Goal: Information Seeking & Learning: Find specific fact

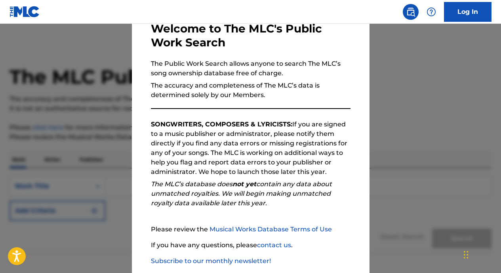
scroll to position [89, 0]
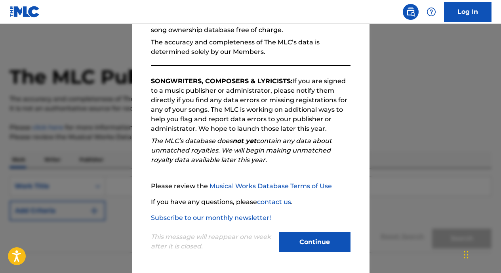
click at [313, 241] on button "Continue" at bounding box center [314, 242] width 71 height 20
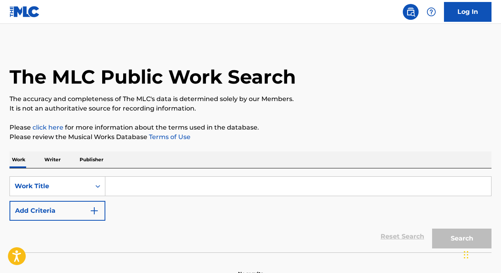
click at [227, 188] on input "Search Form" at bounding box center [297, 186] width 385 height 19
paste input "Blank Space"
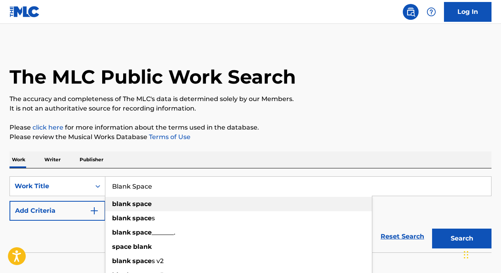
click at [120, 199] on div "blank space" at bounding box center [238, 204] width 266 height 14
type input "blank space"
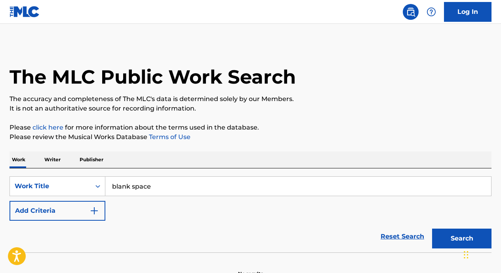
click at [87, 209] on button "Add Criteria" at bounding box center [57, 211] width 96 height 20
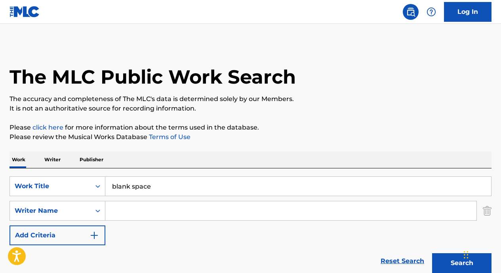
click at [129, 209] on input "Search Form" at bounding box center [290, 210] width 371 height 19
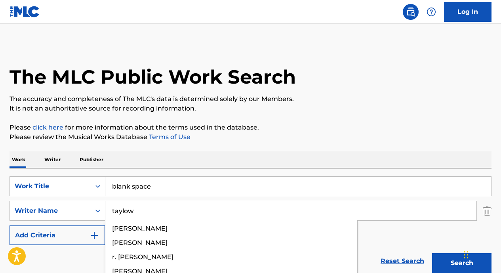
click at [432, 253] on button "Search" at bounding box center [461, 263] width 59 height 20
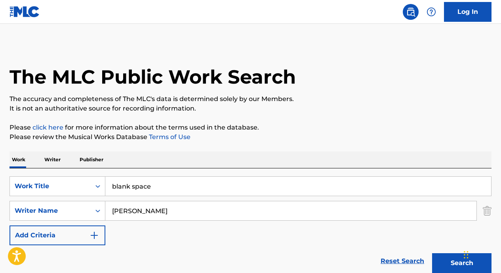
type input "[PERSON_NAME]"
click at [432, 253] on button "Search" at bounding box center [461, 263] width 59 height 20
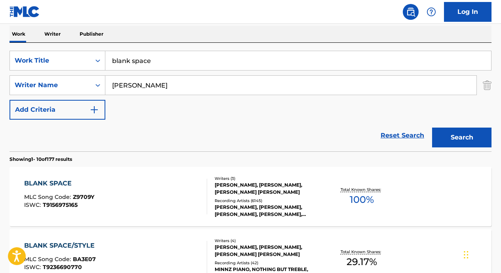
scroll to position [128, 0]
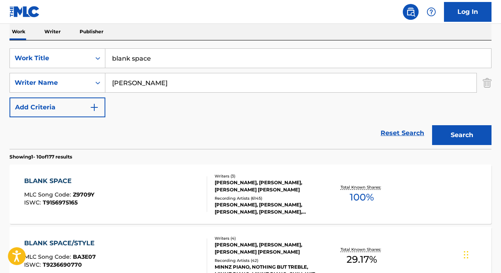
click at [260, 186] on div "[PERSON_NAME], [PERSON_NAME], [PERSON_NAME] [PERSON_NAME]" at bounding box center [267, 186] width 107 height 14
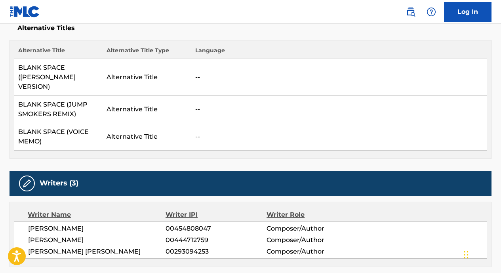
scroll to position [227, 0]
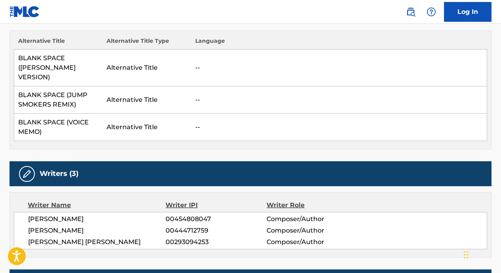
drag, startPoint x: 28, startPoint y: 208, endPoint x: 119, endPoint y: 208, distance: 91.0
click at [119, 214] on span "[PERSON_NAME]" at bounding box center [96, 218] width 137 height 9
copy span "[PERSON_NAME]"
drag, startPoint x: 110, startPoint y: 220, endPoint x: 27, endPoint y: 220, distance: 83.1
click at [27, 220] on div "[PERSON_NAME] 00454808047 Composer/Author [PERSON_NAME][SWIFT_CODE] 00444712759…" at bounding box center [250, 230] width 473 height 37
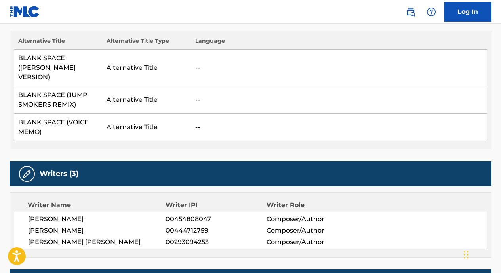
copy span "[PERSON_NAME]"
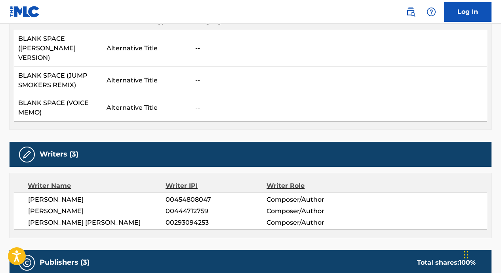
scroll to position [273, 0]
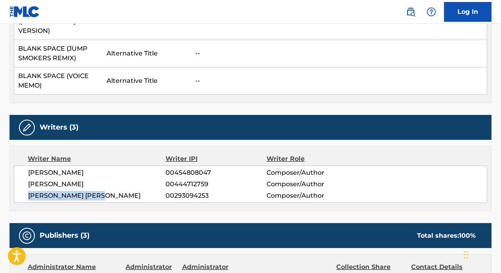
drag, startPoint x: 28, startPoint y: 187, endPoint x: 115, endPoint y: 187, distance: 87.1
click at [115, 191] on span "[PERSON_NAME] [PERSON_NAME]" at bounding box center [96, 195] width 137 height 9
copy span "[PERSON_NAME] [PERSON_NAME]"
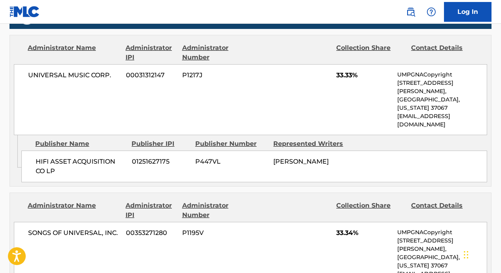
scroll to position [494, 0]
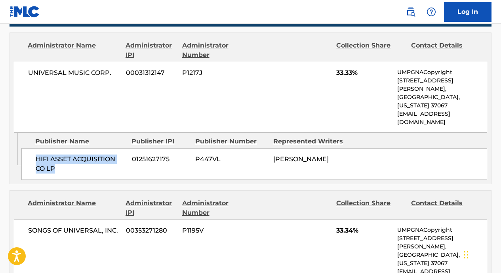
drag, startPoint x: 36, startPoint y: 129, endPoint x: 61, endPoint y: 144, distance: 29.4
click at [61, 154] on span "HIFI ASSET ACQUISITION CO LP" at bounding box center [81, 163] width 90 height 19
copy span "HIFI ASSET ACQUISITION CO LP"
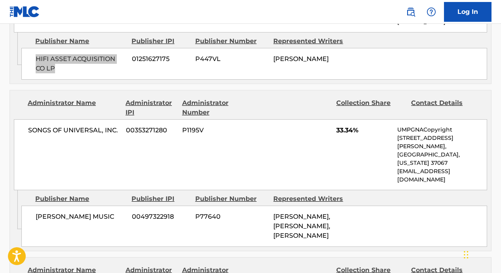
scroll to position [642, 0]
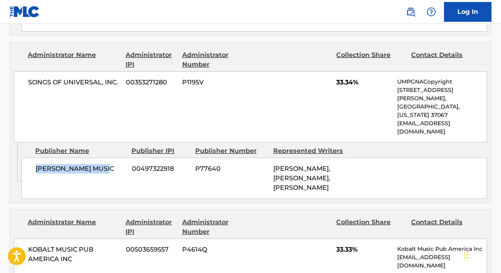
drag, startPoint x: 35, startPoint y: 124, endPoint x: 127, endPoint y: 125, distance: 91.8
click at [127, 158] on div "[PERSON_NAME] MUSIC 00497322918 P77640 [PERSON_NAME], [PERSON_NAME], [PERSON_NA…" at bounding box center [253, 178] width 465 height 41
copy span "[PERSON_NAME] MUSIC"
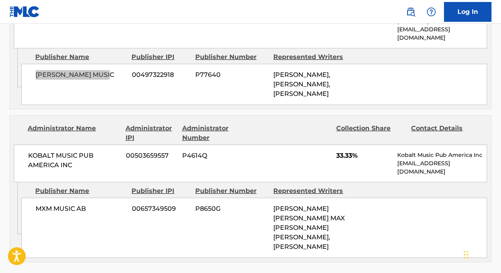
scroll to position [784, 0]
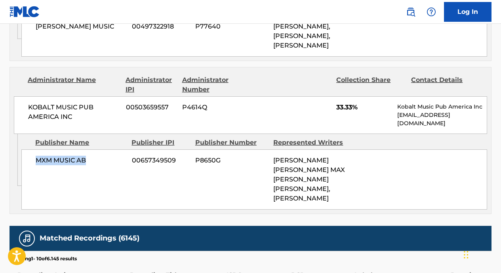
drag, startPoint x: 35, startPoint y: 133, endPoint x: 122, endPoint y: 132, distance: 87.1
click at [122, 149] on div "MXM MUSIC AB 00657349509 P8650G [PERSON_NAME] [PERSON_NAME] MAX [PERSON_NAME] […" at bounding box center [253, 179] width 465 height 60
copy span "MXM MUSIC AB"
